Goal: Task Accomplishment & Management: Manage account settings

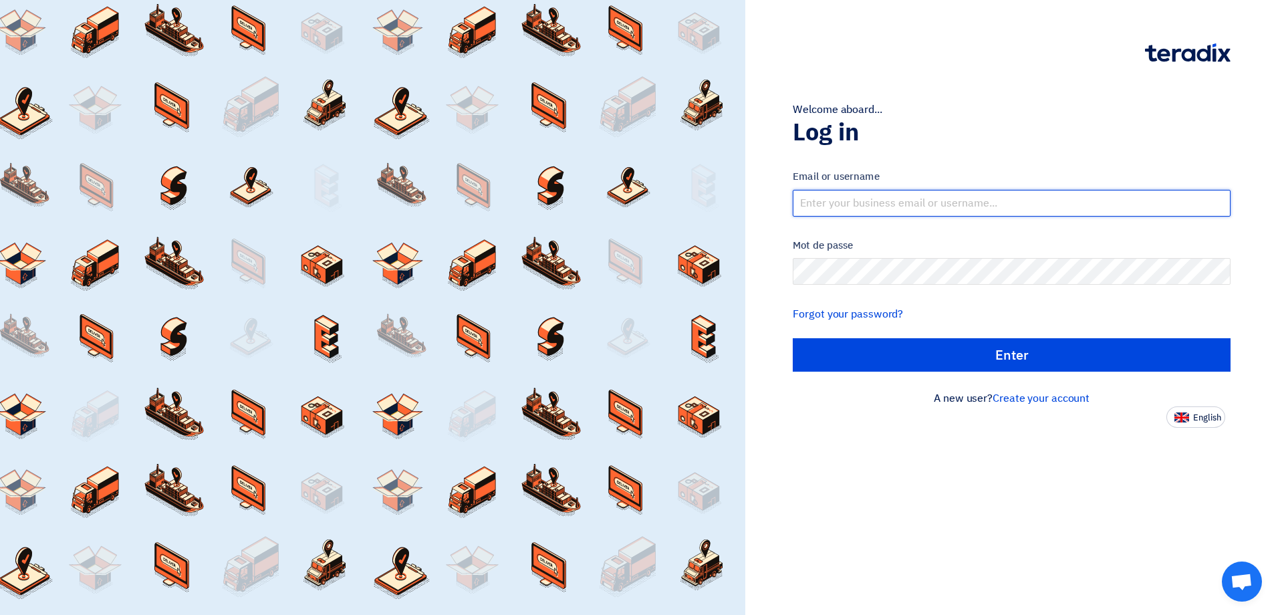
click at [878, 207] on input "text" at bounding box center [1012, 203] width 438 height 27
type input "[PERSON_NAME][EMAIL_ADDRESS][PERSON_NAME][DOMAIN_NAME]"
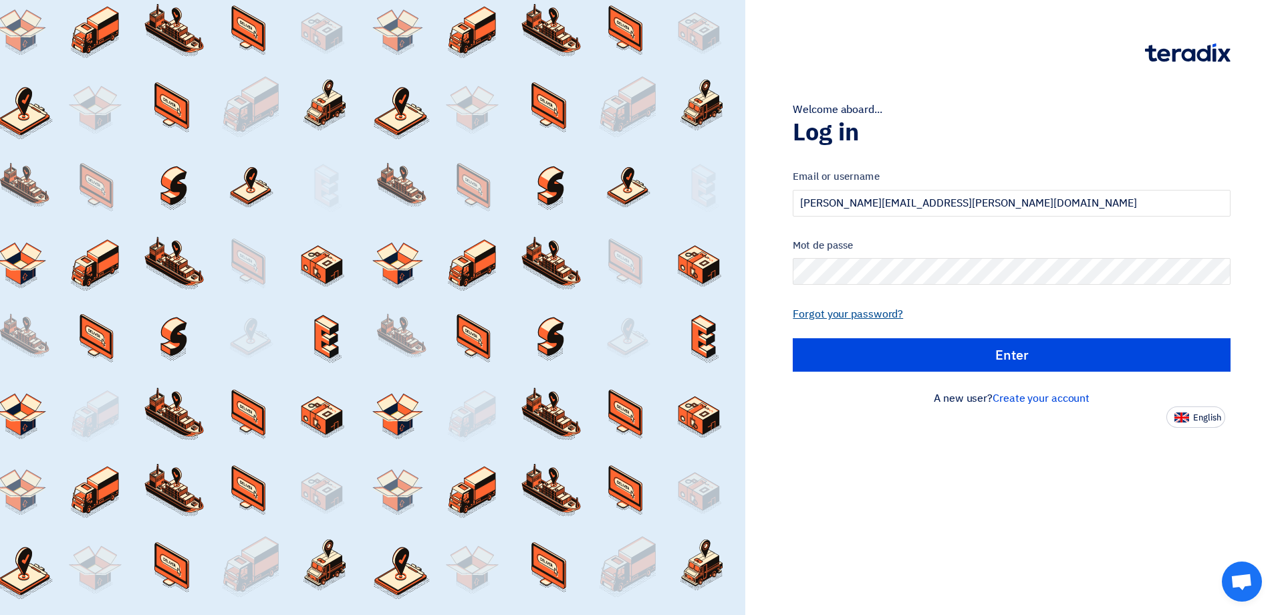
click at [835, 318] on link "Forgot your password?" at bounding box center [848, 314] width 110 height 16
